Goal: Information Seeking & Learning: Learn about a topic

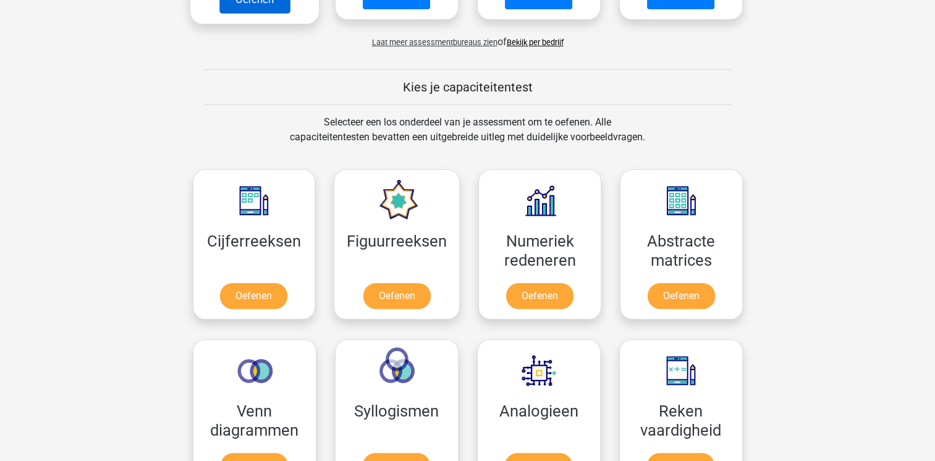
scroll to position [433, 0]
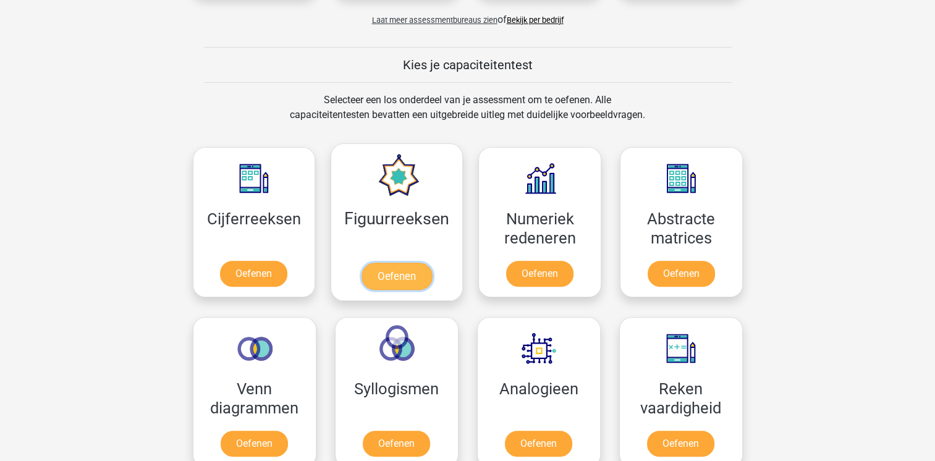
click at [381, 263] on link "Oefenen" at bounding box center [397, 276] width 70 height 27
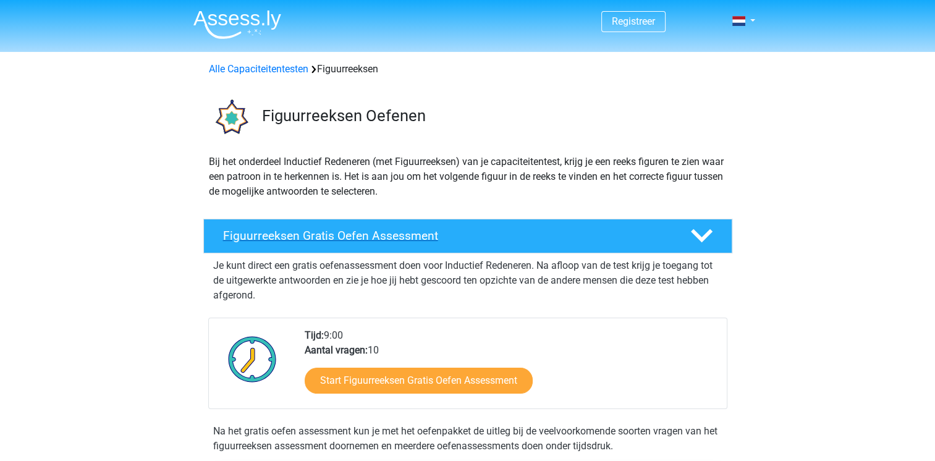
click at [367, 224] on div "Figuurreeksen Gratis Oefen Assessment" at bounding box center [467, 236] width 529 height 35
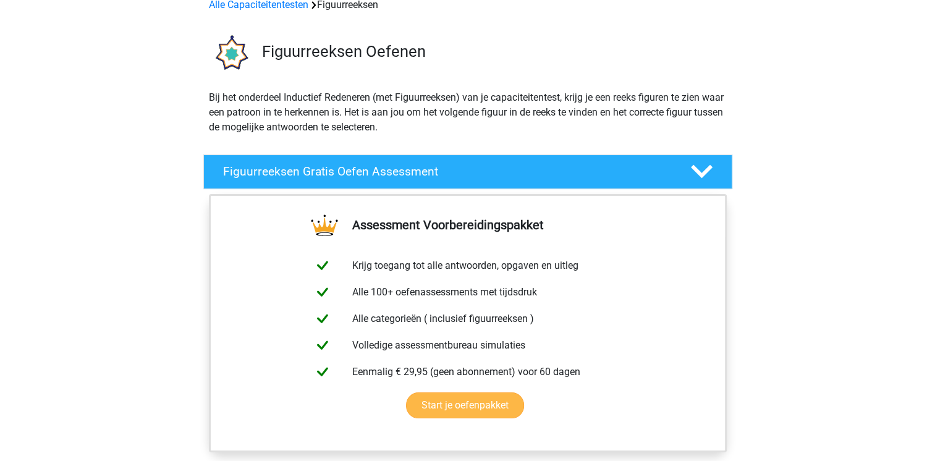
scroll to position [124, 0]
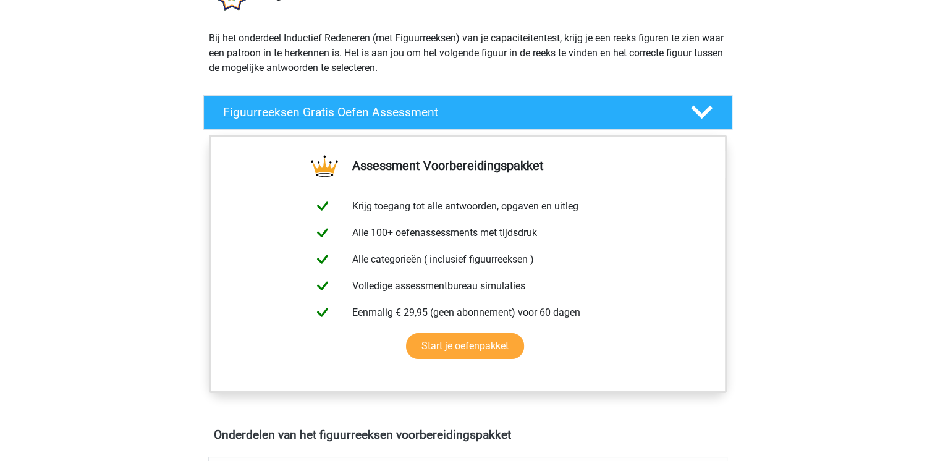
click at [457, 114] on h4 "Figuurreeksen Gratis Oefen Assessment" at bounding box center [446, 112] width 447 height 14
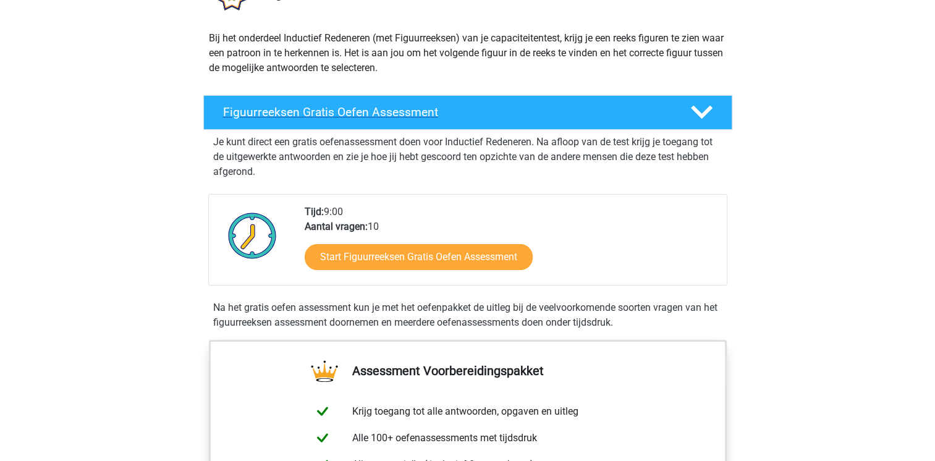
click at [457, 114] on h4 "Figuurreeksen Gratis Oefen Assessment" at bounding box center [446, 112] width 447 height 14
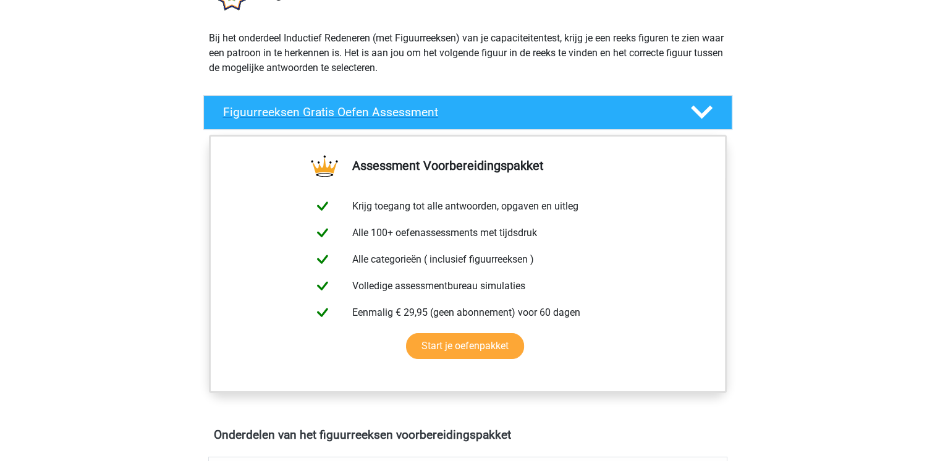
click at [457, 114] on h4 "Figuurreeksen Gratis Oefen Assessment" at bounding box center [446, 112] width 447 height 14
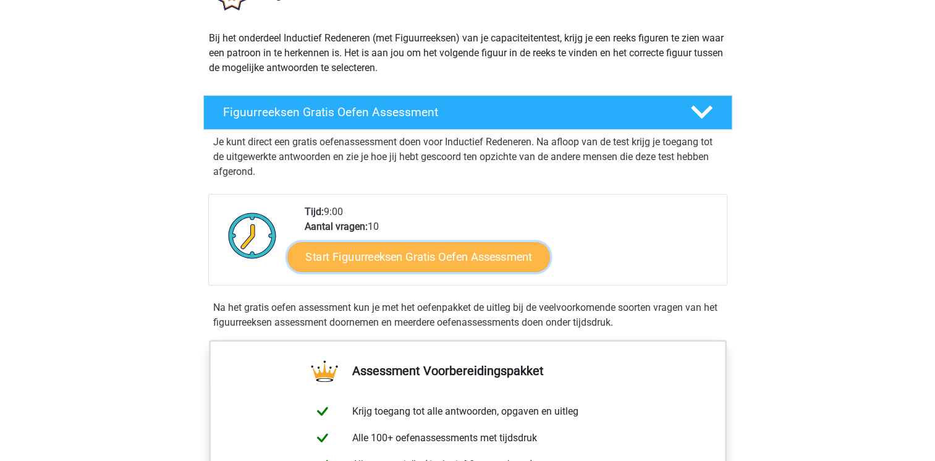
click at [410, 247] on link "Start Figuurreeksen Gratis Oefen Assessment" at bounding box center [418, 257] width 262 height 30
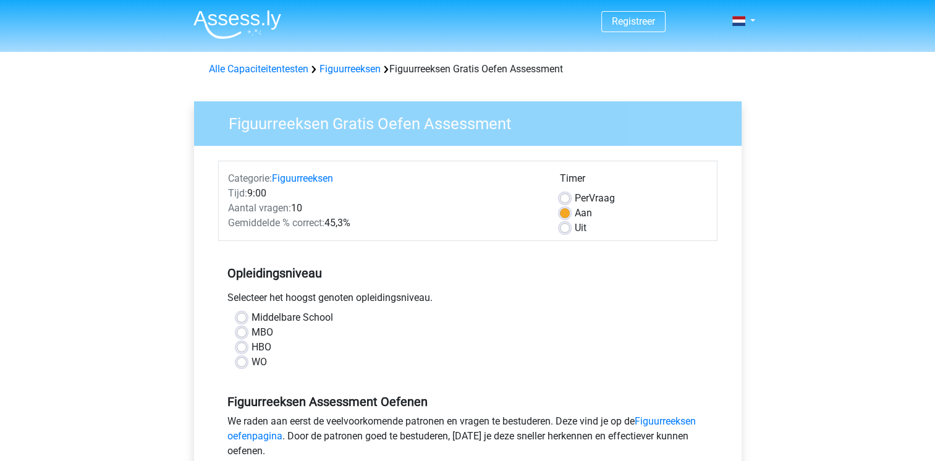
click at [252, 329] on label "MBO" at bounding box center [263, 332] width 22 height 15
click at [247, 329] on input "MBO" at bounding box center [242, 331] width 10 height 12
radio input "true"
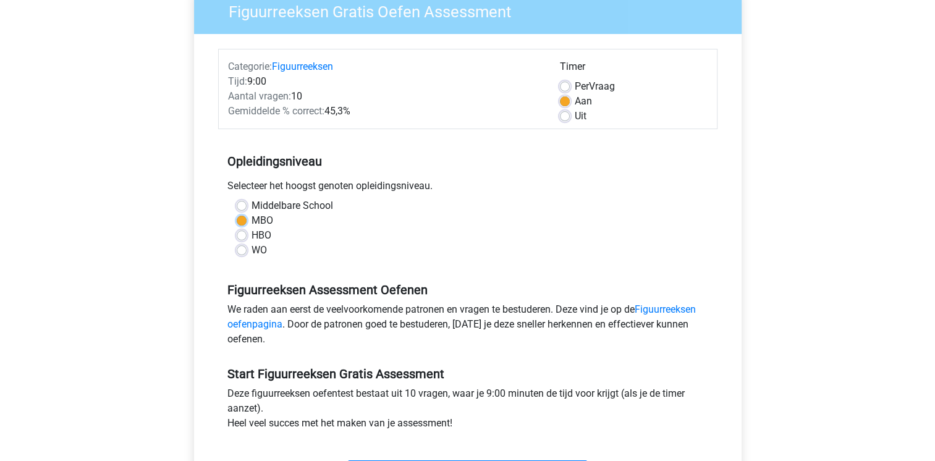
scroll to position [309, 0]
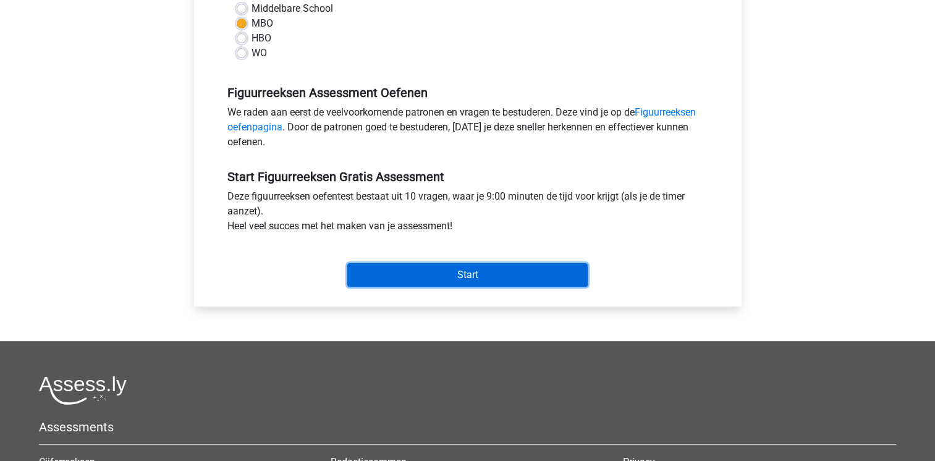
click at [436, 276] on input "Start" at bounding box center [467, 274] width 240 height 23
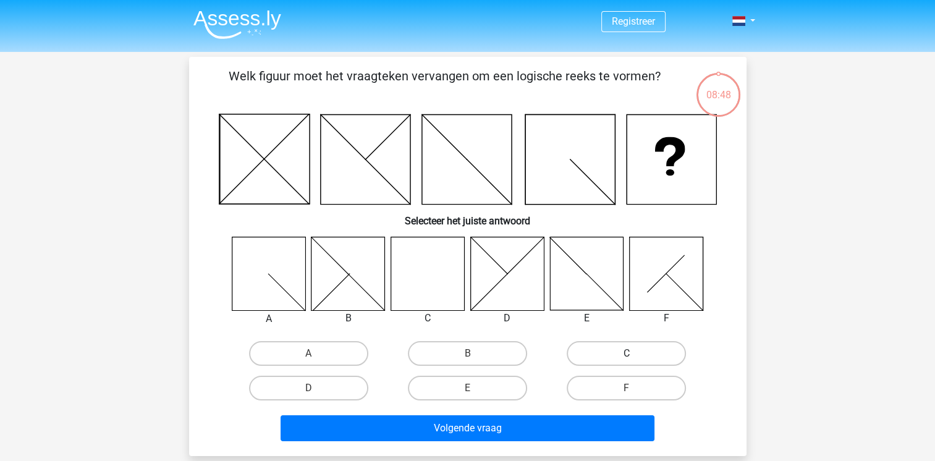
click at [645, 347] on label "C" at bounding box center [626, 353] width 119 height 25
click at [635, 354] on input "C" at bounding box center [631, 358] width 8 height 8
radio input "true"
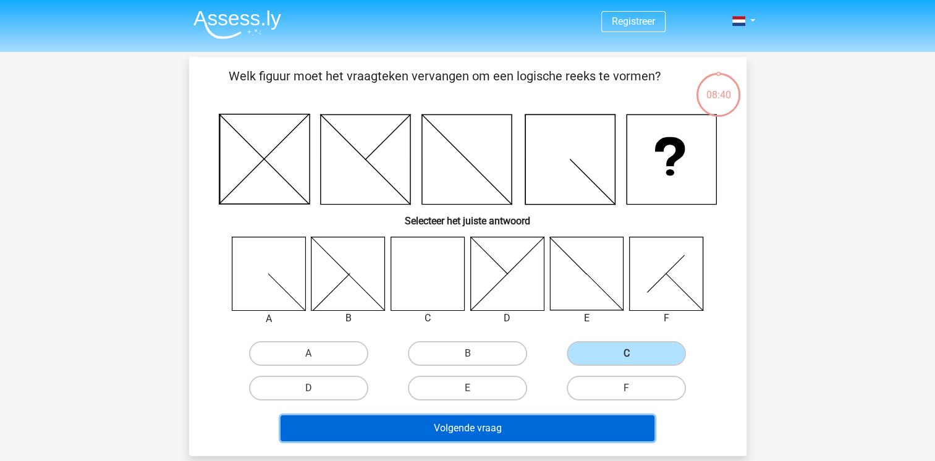
click at [461, 429] on button "Volgende vraag" at bounding box center [468, 428] width 374 height 26
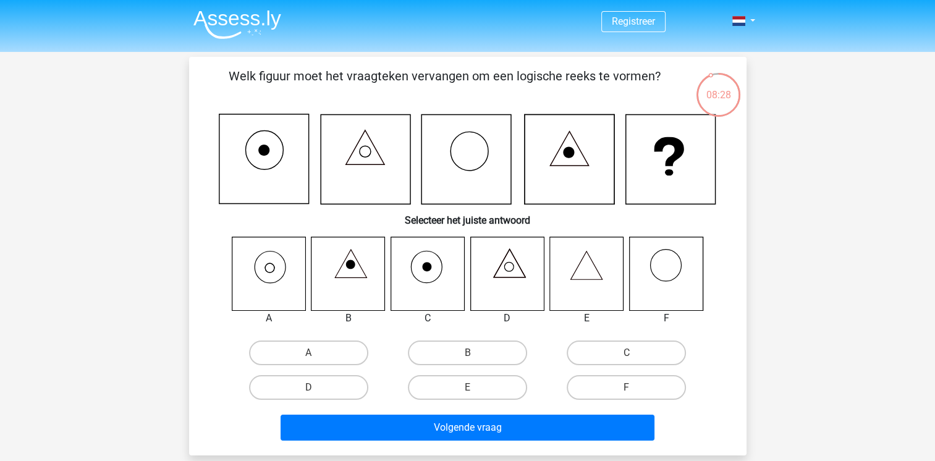
click at [258, 271] on icon at bounding box center [269, 274] width 74 height 74
click at [286, 358] on label "A" at bounding box center [308, 353] width 119 height 25
click at [308, 358] on input "A" at bounding box center [312, 357] width 8 height 8
radio input "true"
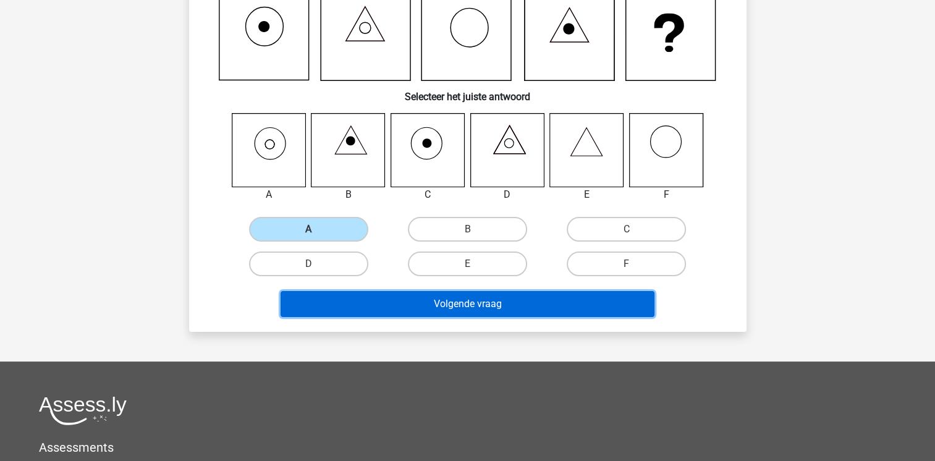
click at [484, 302] on button "Volgende vraag" at bounding box center [468, 304] width 374 height 26
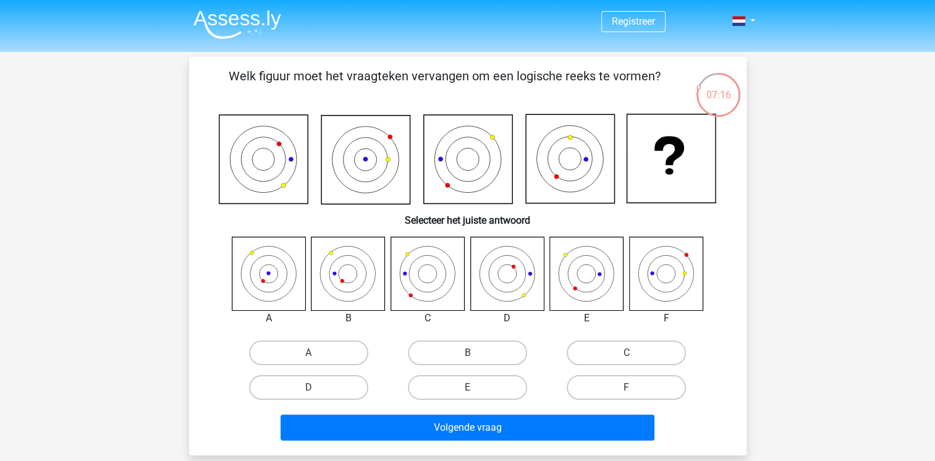
click at [323, 365] on div "A" at bounding box center [308, 353] width 159 height 35
click at [292, 357] on label "A" at bounding box center [308, 353] width 119 height 25
click at [308, 357] on input "A" at bounding box center [312, 357] width 8 height 8
radio input "true"
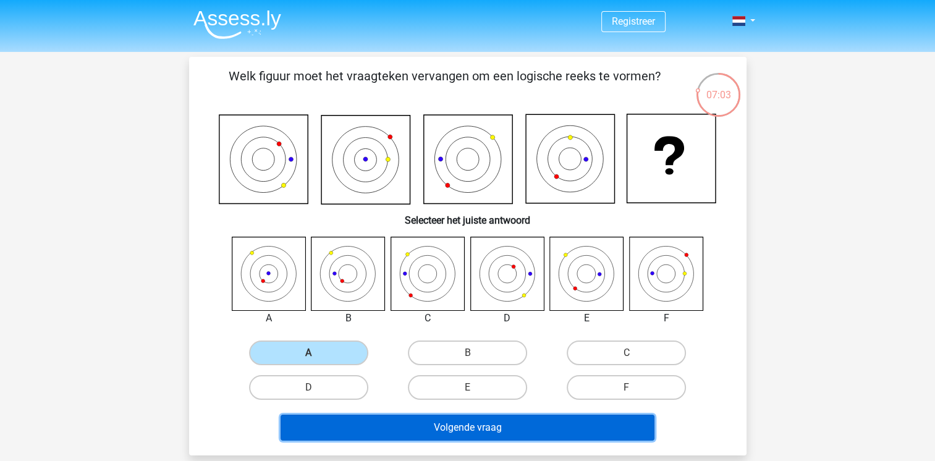
click at [510, 431] on button "Volgende vraag" at bounding box center [468, 428] width 374 height 26
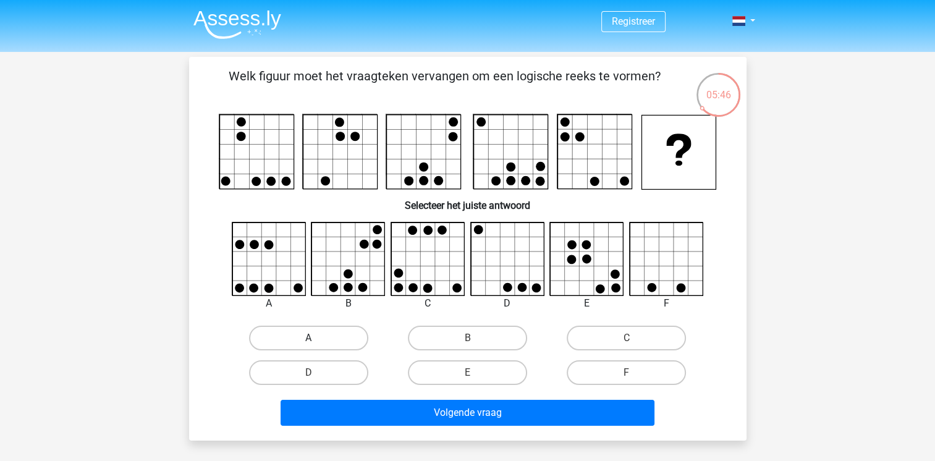
click at [306, 341] on label "A" at bounding box center [308, 338] width 119 height 25
click at [308, 341] on input "A" at bounding box center [312, 342] width 8 height 8
radio input "true"
click at [316, 396] on div "Volgende vraag" at bounding box center [468, 410] width 518 height 41
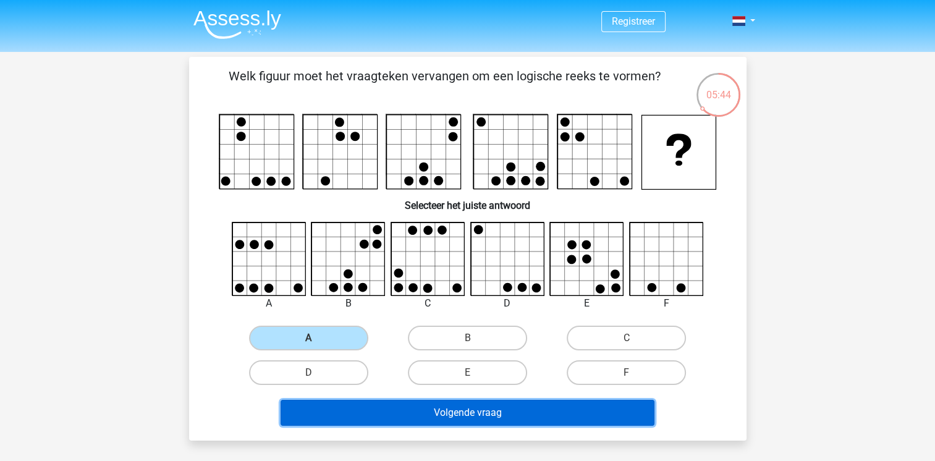
click at [310, 421] on button "Volgende vraag" at bounding box center [468, 413] width 374 height 26
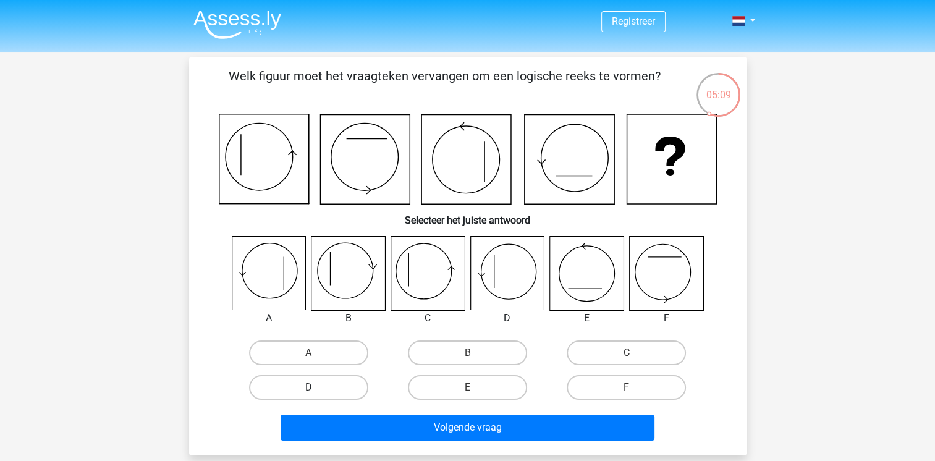
click at [345, 392] on label "D" at bounding box center [308, 387] width 119 height 25
click at [316, 392] on input "D" at bounding box center [312, 392] width 8 height 8
radio input "true"
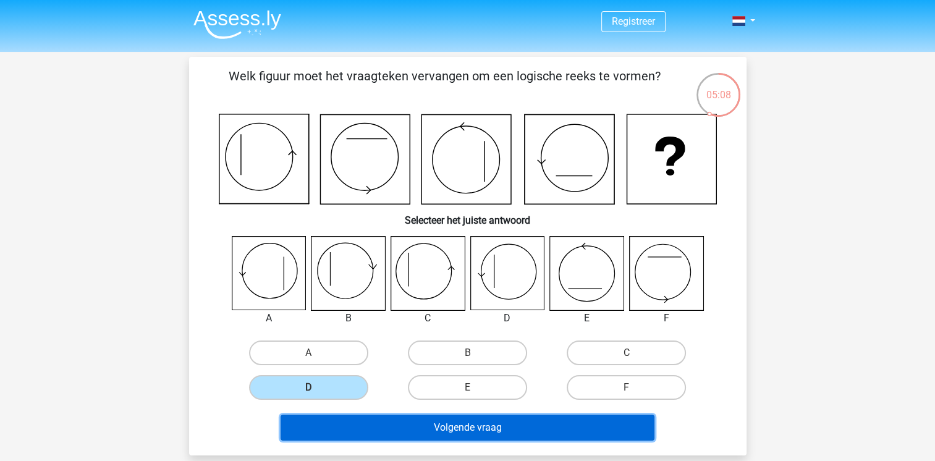
click at [392, 431] on button "Volgende vraag" at bounding box center [468, 428] width 374 height 26
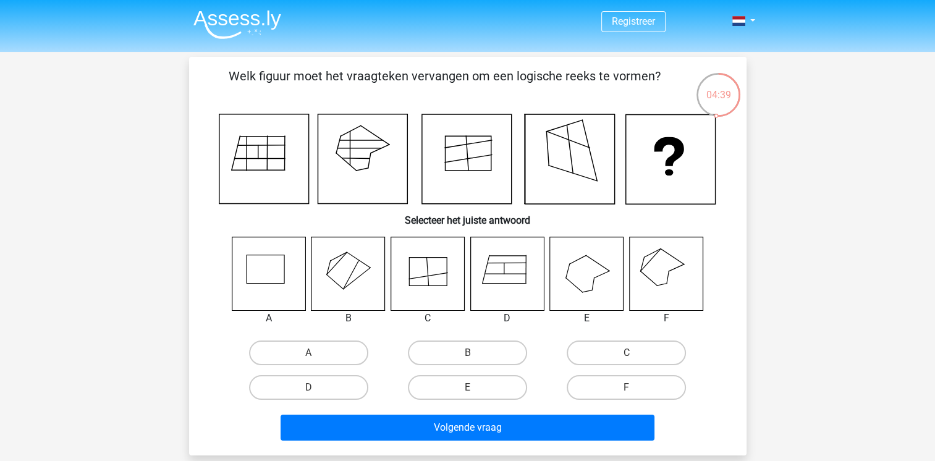
click at [684, 284] on icon at bounding box center [666, 274] width 74 height 74
click at [624, 387] on label "F" at bounding box center [626, 387] width 119 height 25
click at [627, 388] on input "F" at bounding box center [631, 392] width 8 height 8
radio input "true"
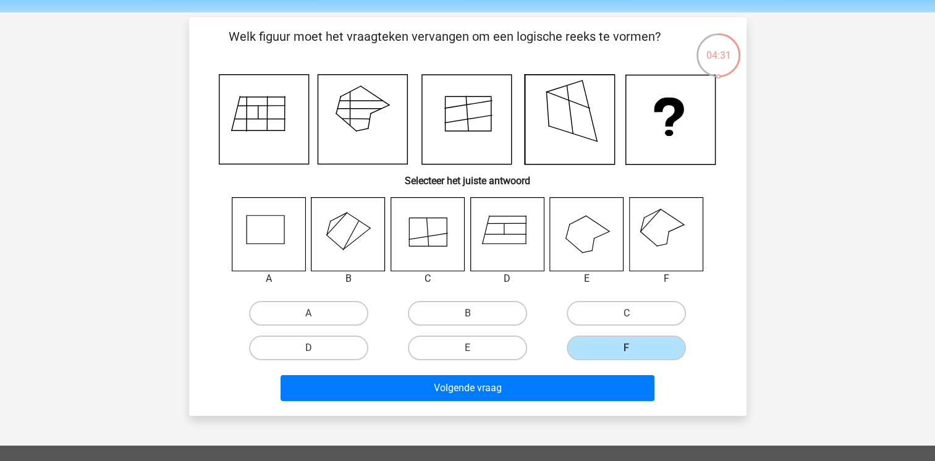
scroll to position [62, 0]
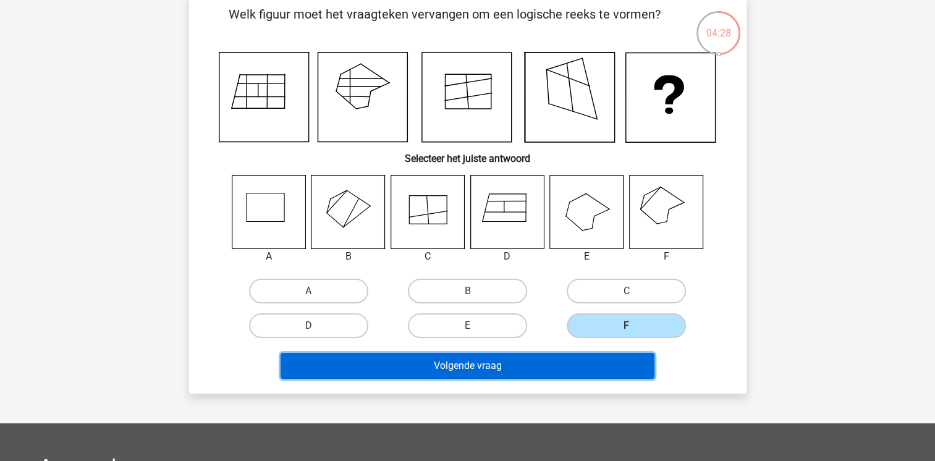
click at [588, 367] on button "Volgende vraag" at bounding box center [468, 366] width 374 height 26
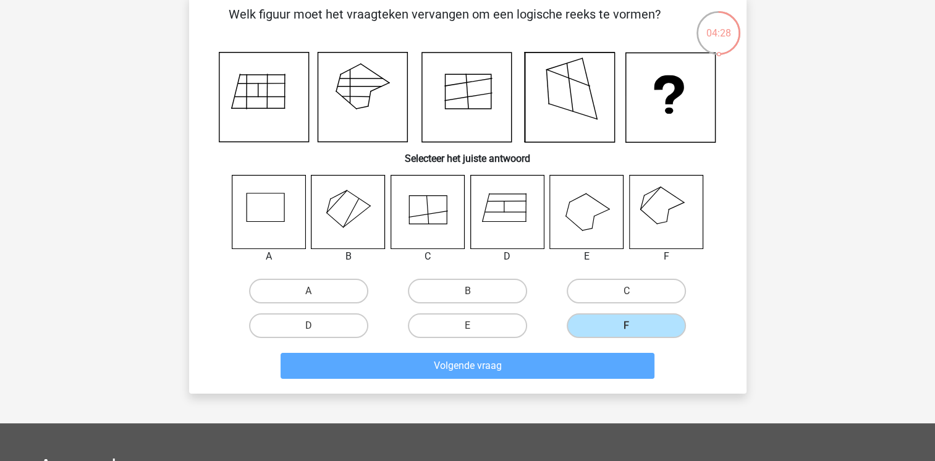
scroll to position [57, 0]
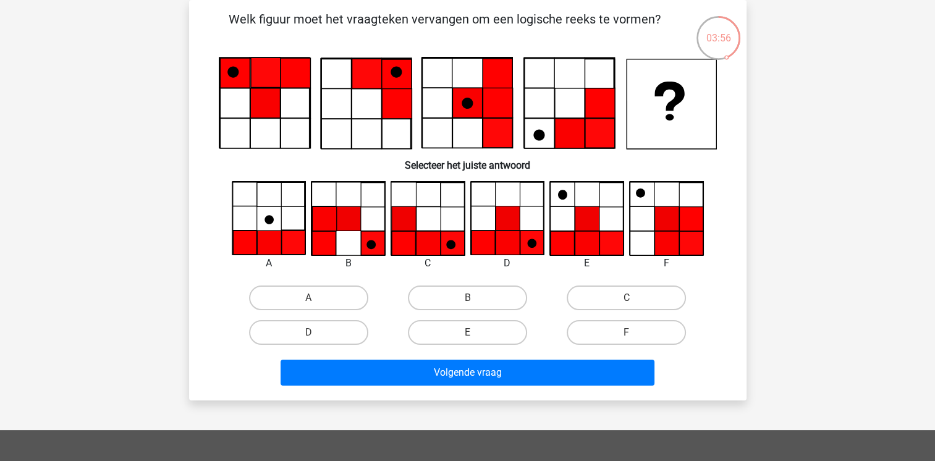
click at [481, 245] on icon at bounding box center [483, 243] width 23 height 24
click at [291, 339] on label "D" at bounding box center [308, 332] width 119 height 25
click at [308, 339] on input "D" at bounding box center [312, 337] width 8 height 8
radio input "true"
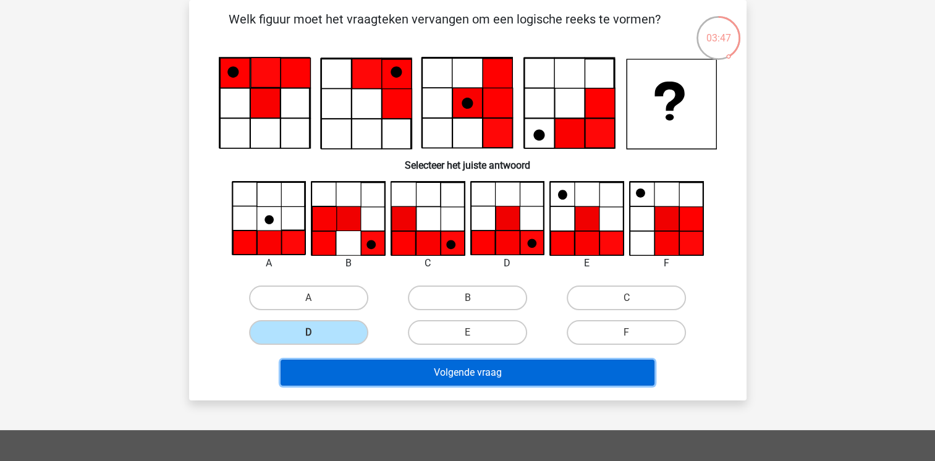
click at [425, 370] on button "Volgende vraag" at bounding box center [468, 373] width 374 height 26
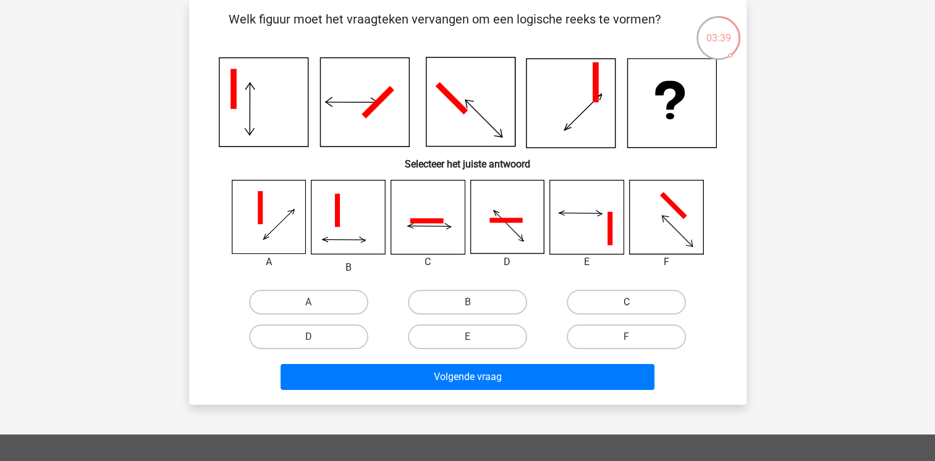
click at [621, 300] on label "C" at bounding box center [626, 302] width 119 height 25
click at [627, 302] on input "C" at bounding box center [631, 306] width 8 height 8
radio input "true"
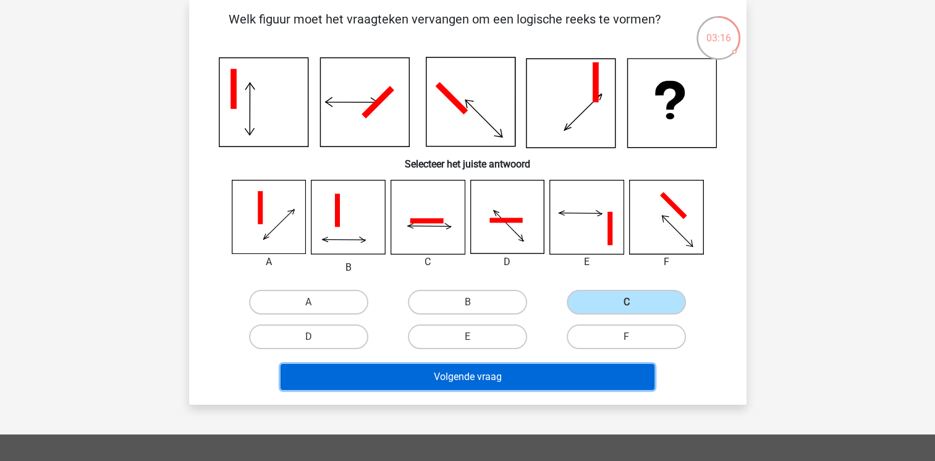
click at [598, 381] on button "Volgende vraag" at bounding box center [468, 377] width 374 height 26
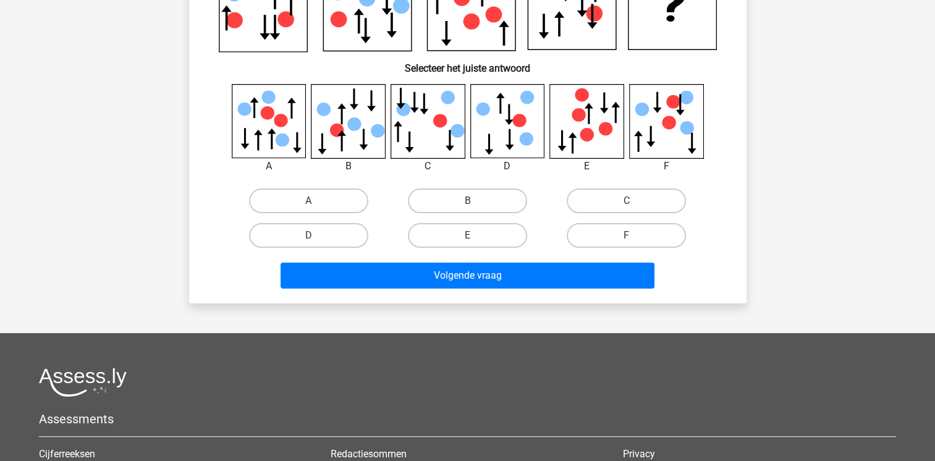
scroll to position [0, 0]
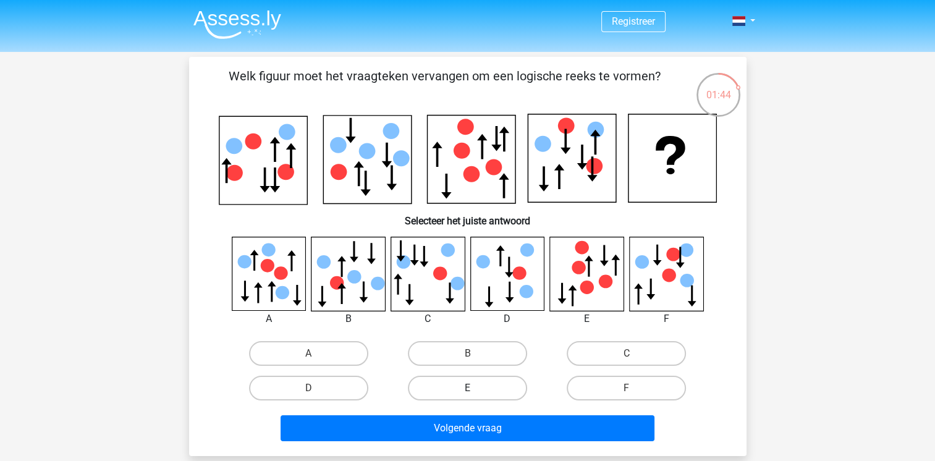
click at [498, 385] on label "E" at bounding box center [467, 388] width 119 height 25
click at [475, 388] on input "E" at bounding box center [471, 392] width 8 height 8
radio input "true"
click at [371, 366] on div "D" at bounding box center [308, 353] width 149 height 25
click at [574, 286] on icon at bounding box center [586, 274] width 75 height 75
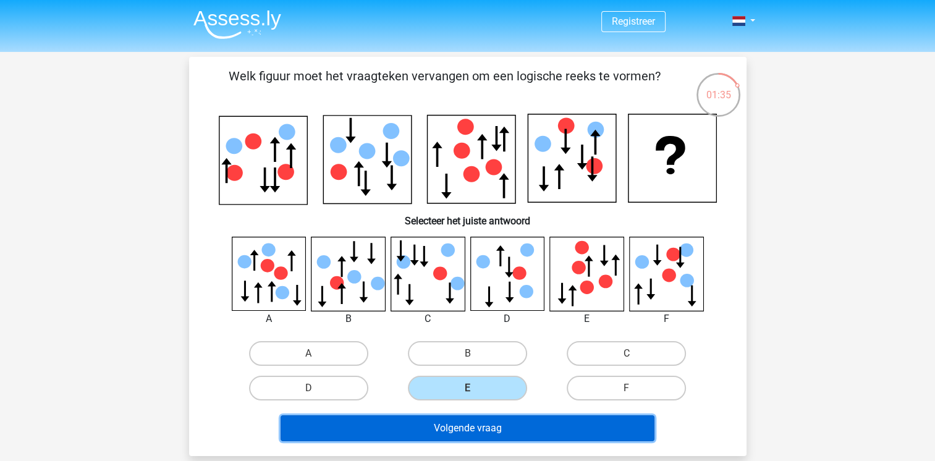
click at [451, 423] on button "Volgende vraag" at bounding box center [468, 428] width 374 height 26
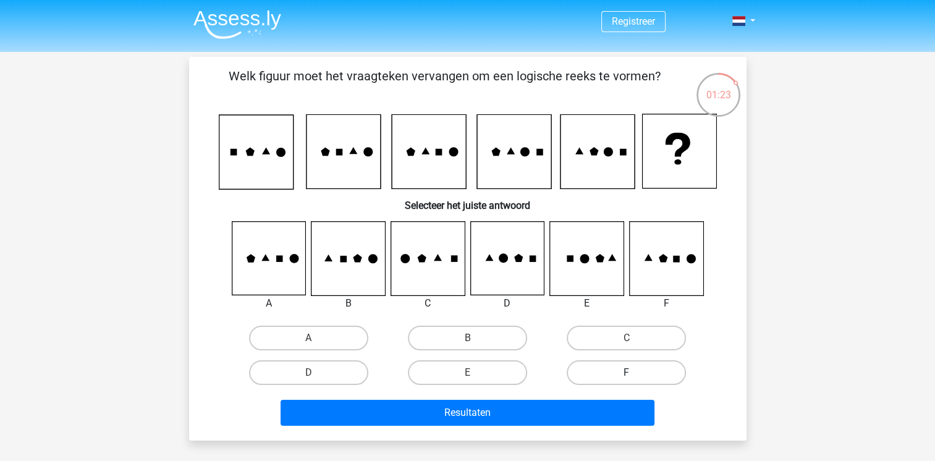
click at [634, 365] on label "F" at bounding box center [626, 372] width 119 height 25
click at [634, 373] on input "F" at bounding box center [631, 377] width 8 height 8
radio input "true"
click at [569, 281] on icon at bounding box center [587, 259] width 74 height 74
click at [457, 372] on label "E" at bounding box center [467, 372] width 119 height 25
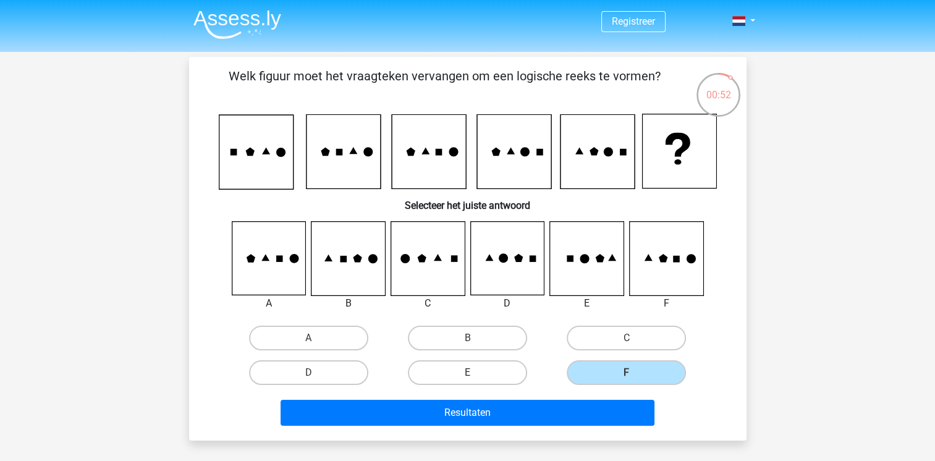
click at [467, 373] on input "E" at bounding box center [471, 377] width 8 height 8
radio input "true"
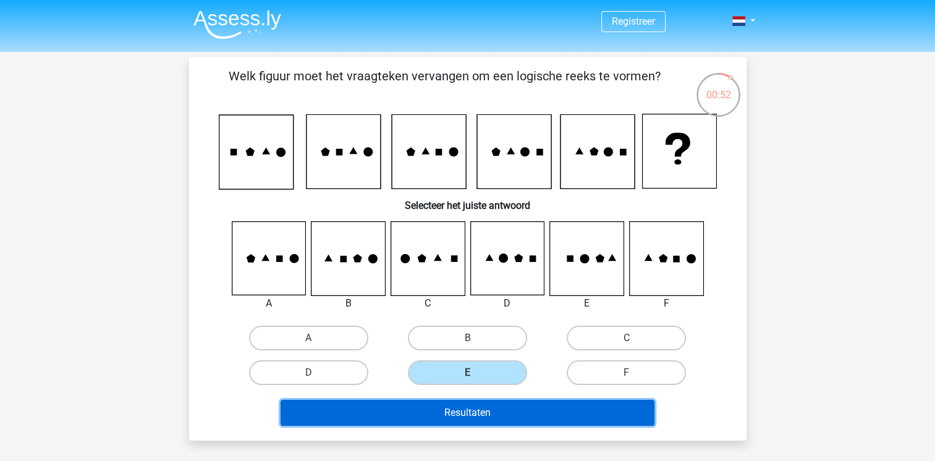
click at [459, 413] on button "Resultaten" at bounding box center [468, 413] width 374 height 26
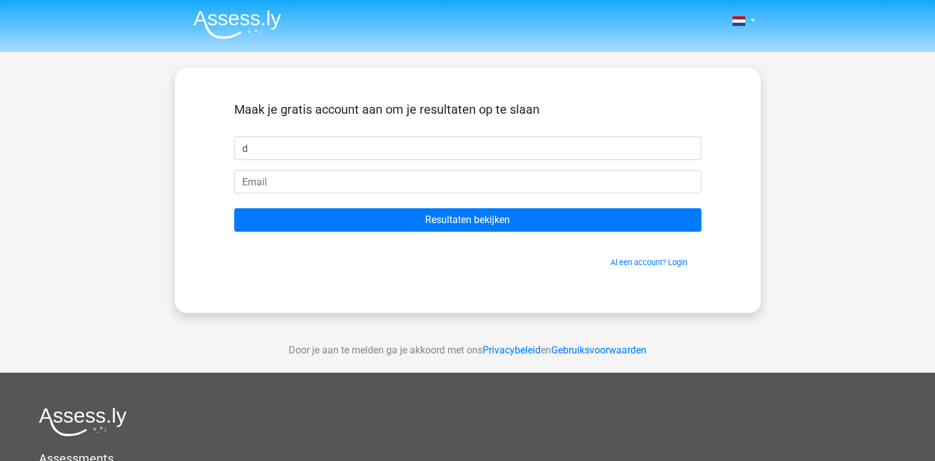
type input "d"
click at [514, 199] on form "Maak je gratis account aan om je resultaten op te slaan d Resultaten bekijken A…" at bounding box center [467, 185] width 467 height 166
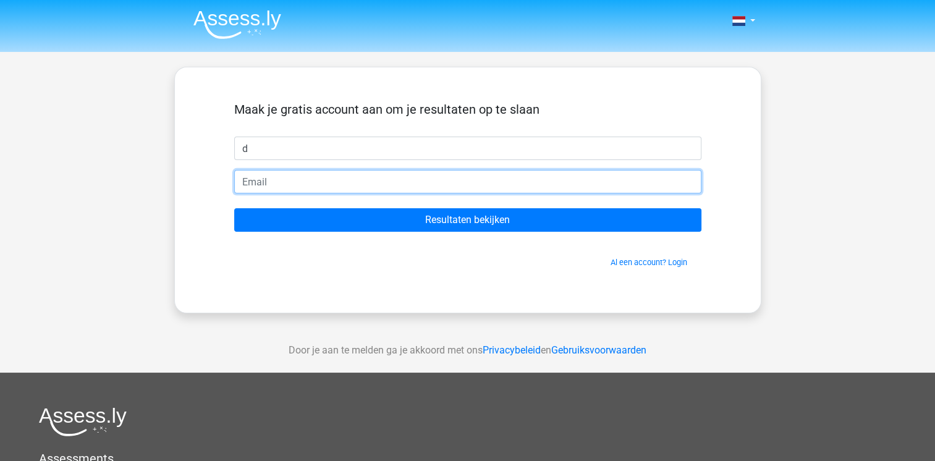
click at [519, 180] on input "email" at bounding box center [467, 181] width 467 height 23
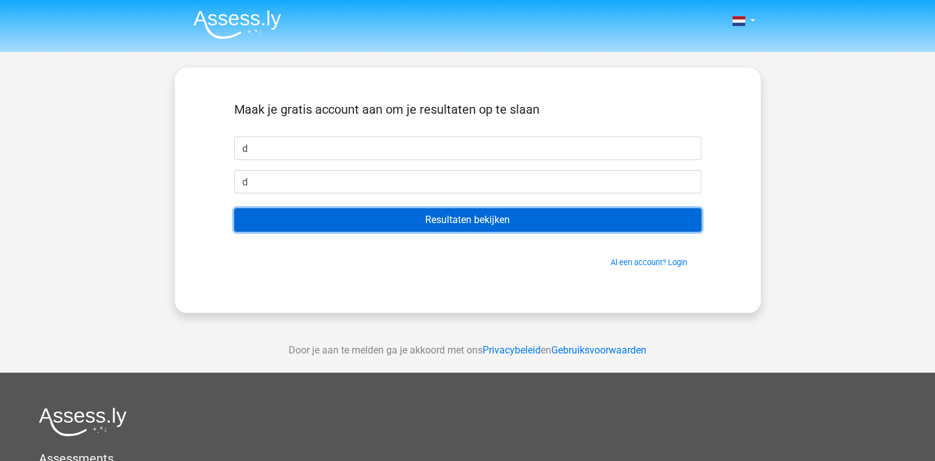
click at [561, 219] on input "Resultaten bekijken" at bounding box center [467, 219] width 467 height 23
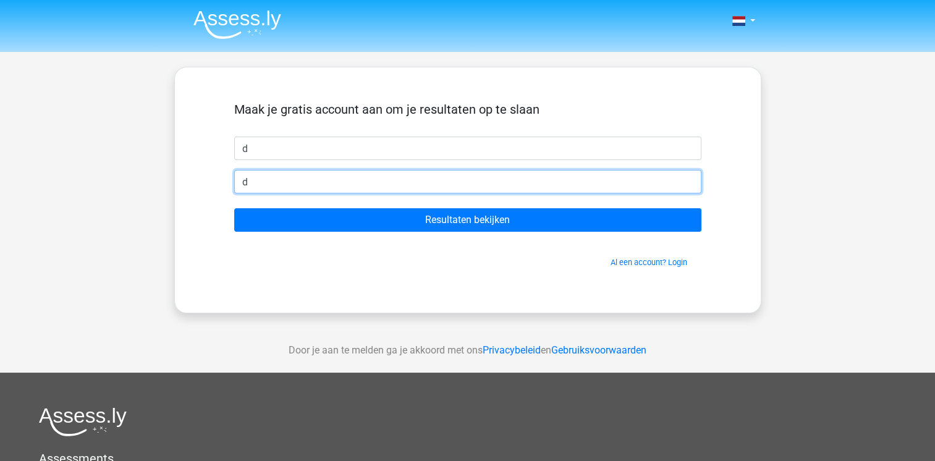
drag, startPoint x: 276, startPoint y: 183, endPoint x: 148, endPoint y: 184, distance: 127.3
click at [148, 184] on div "Nederlands English d d" at bounding box center [467, 349] width 935 height 699
type input "[EMAIL_ADDRESS][DOMAIN_NAME]"
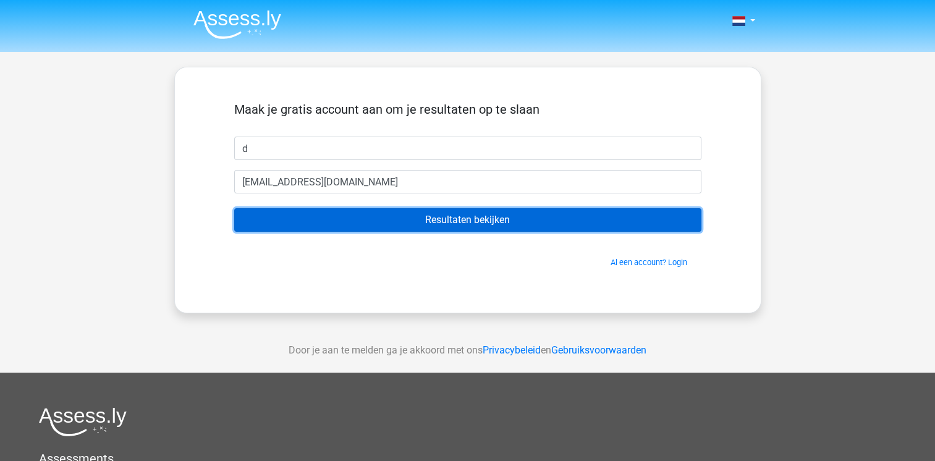
click at [394, 229] on input "Resultaten bekijken" at bounding box center [467, 219] width 467 height 23
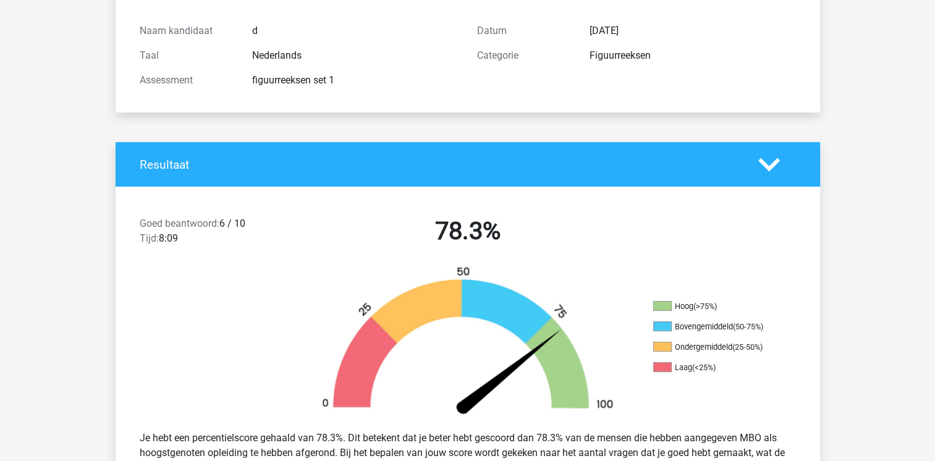
scroll to position [185, 0]
